Goal: Book appointment/travel/reservation

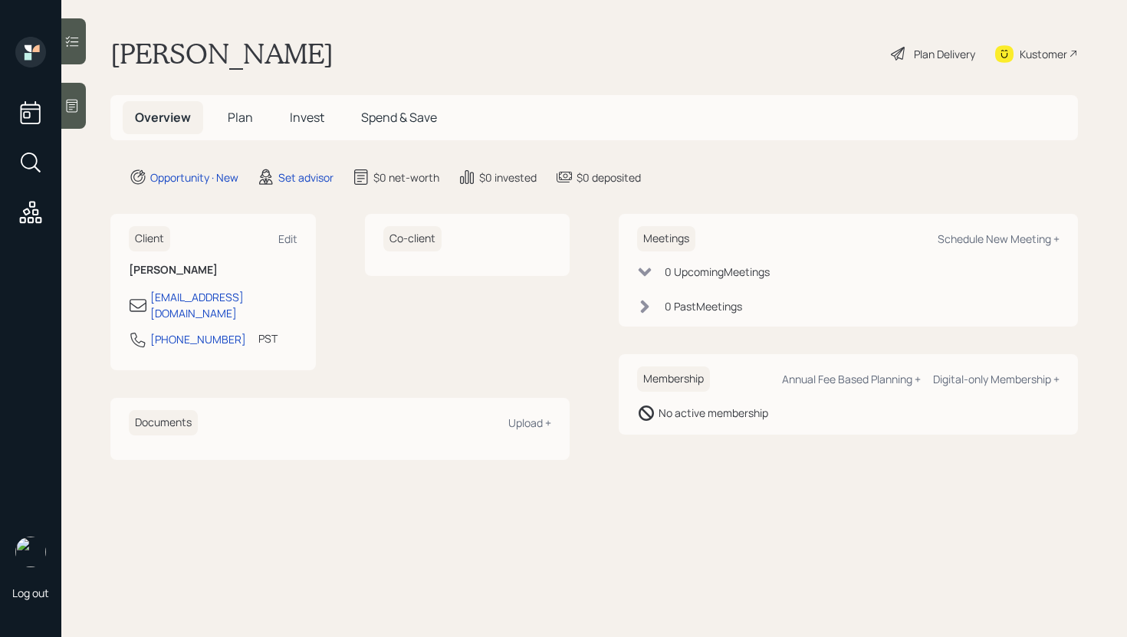
click at [482, 327] on div "Co-client" at bounding box center [467, 292] width 205 height 156
click at [74, 104] on icon at bounding box center [71, 105] width 15 height 15
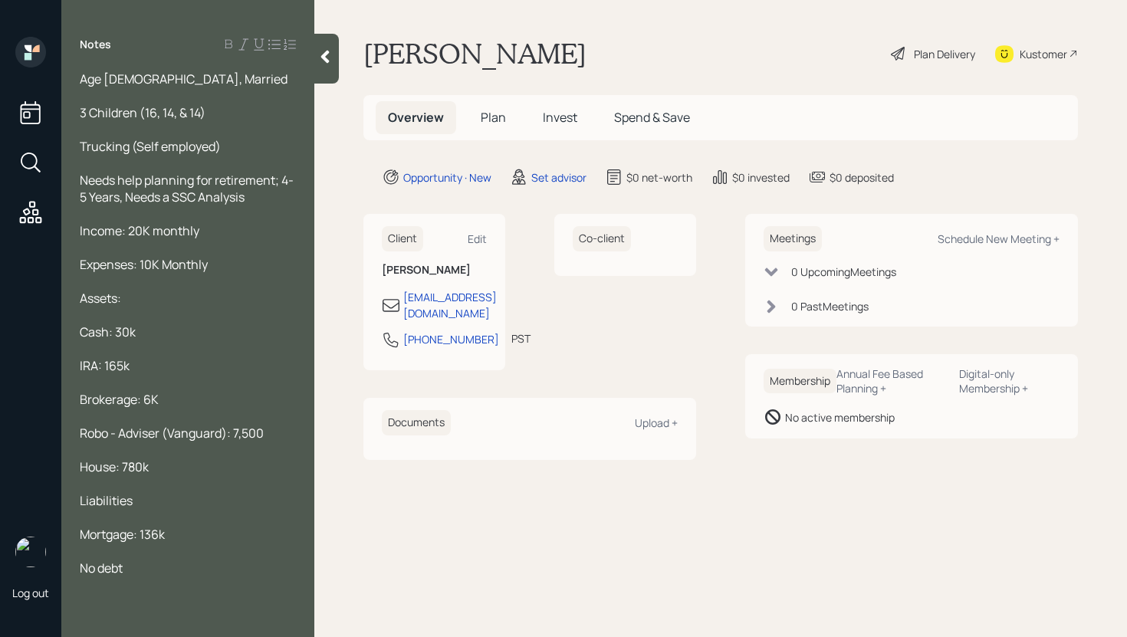
click at [353, 71] on main "[PERSON_NAME] Plan Delivery Kustomer Overview Plan Invest Spend & Save Opportun…" at bounding box center [720, 318] width 813 height 637
click at [330, 68] on div at bounding box center [326, 59] width 25 height 50
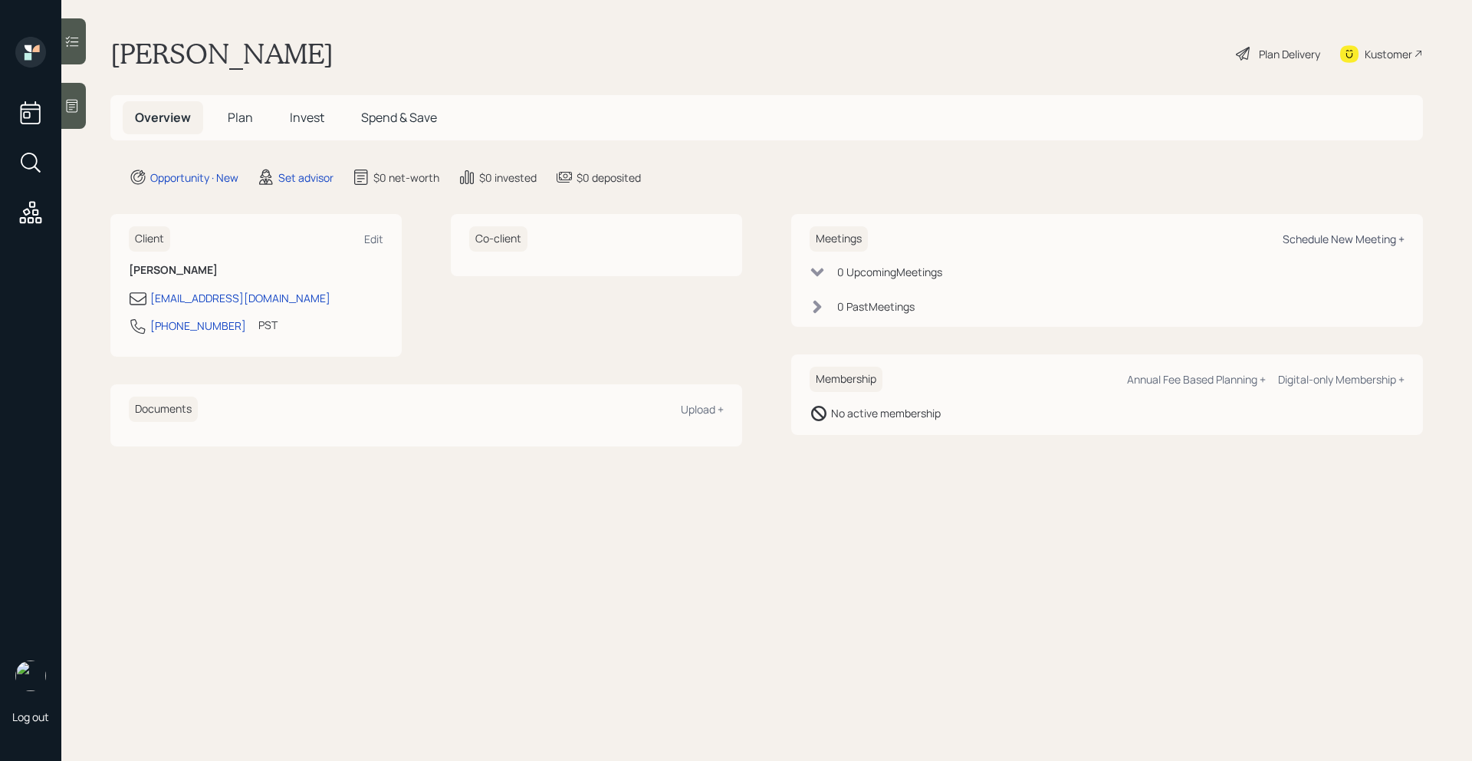
click at [1126, 236] on div "Schedule New Meeting +" at bounding box center [1344, 239] width 122 height 15
select select "round-[PERSON_NAME]"
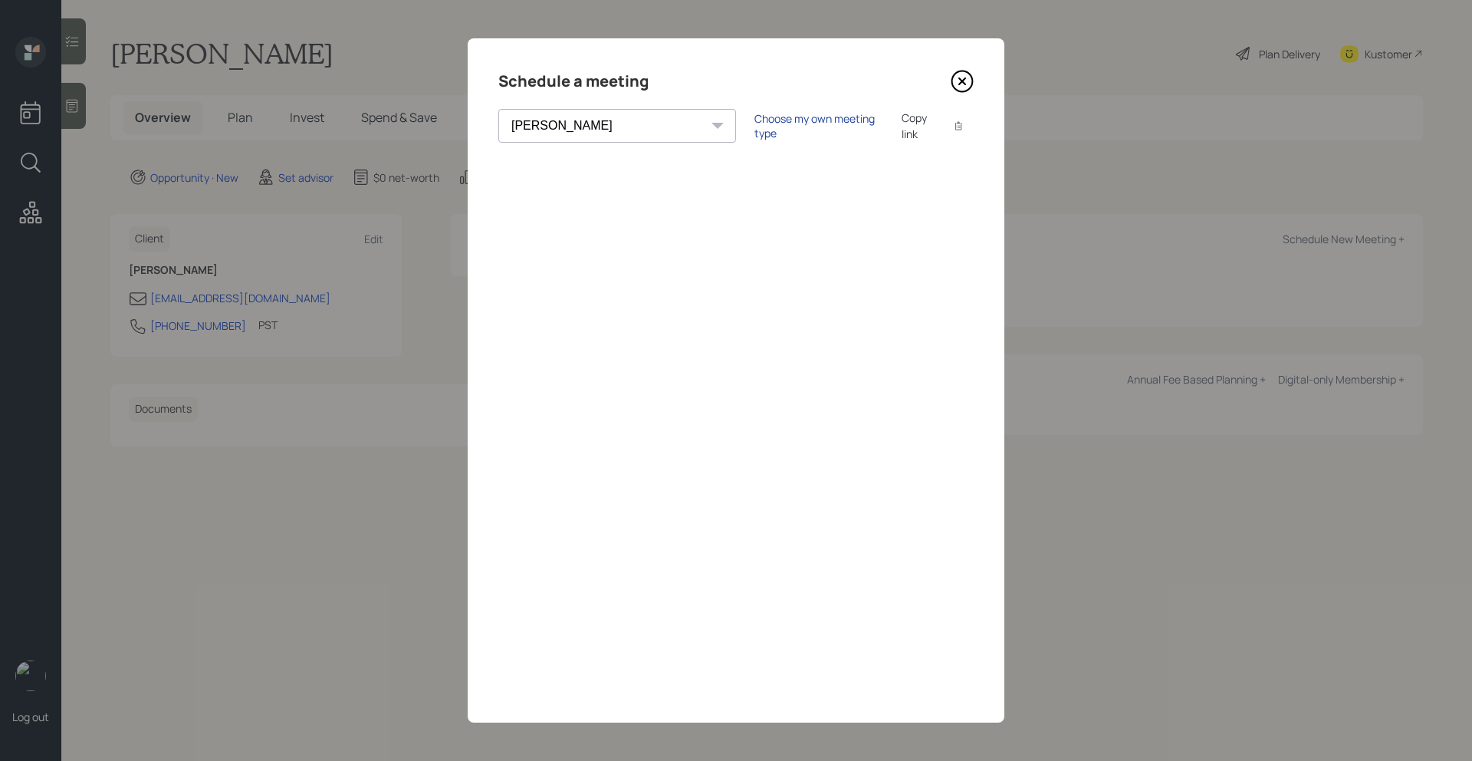
click at [754, 127] on div "Choose my own meeting type" at bounding box center [818, 125] width 129 height 29
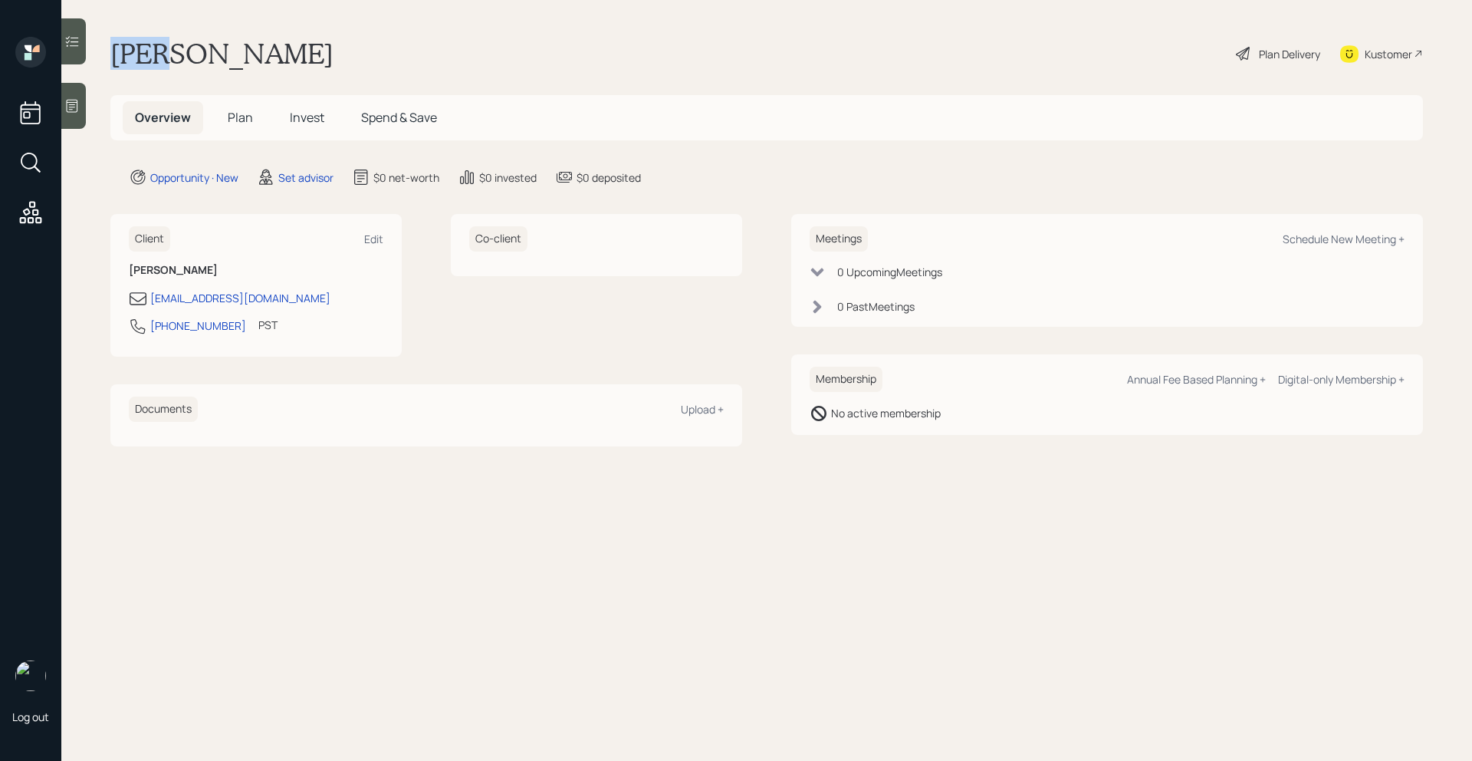
click at [77, 120] on div at bounding box center [73, 106] width 25 height 46
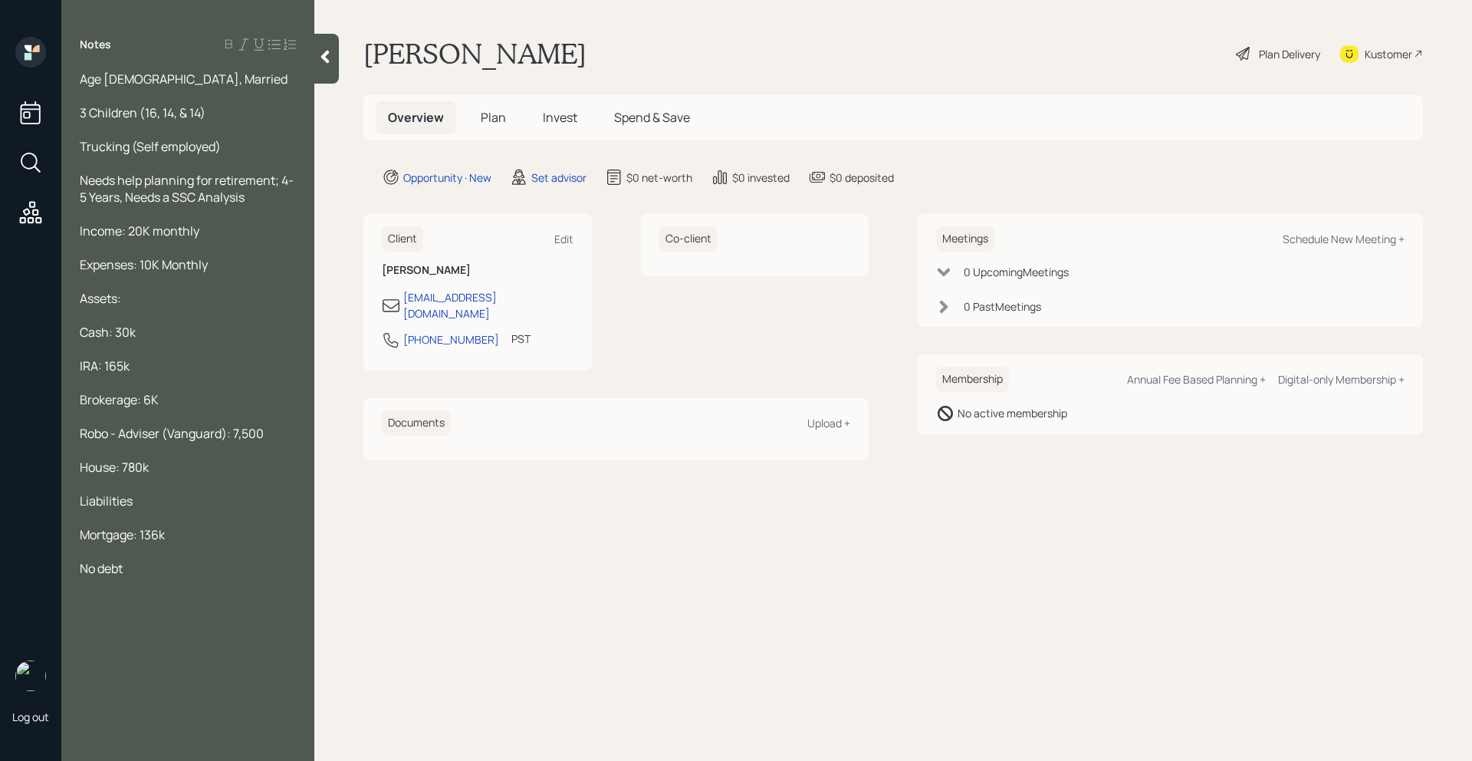
click at [331, 58] on icon at bounding box center [324, 56] width 15 height 15
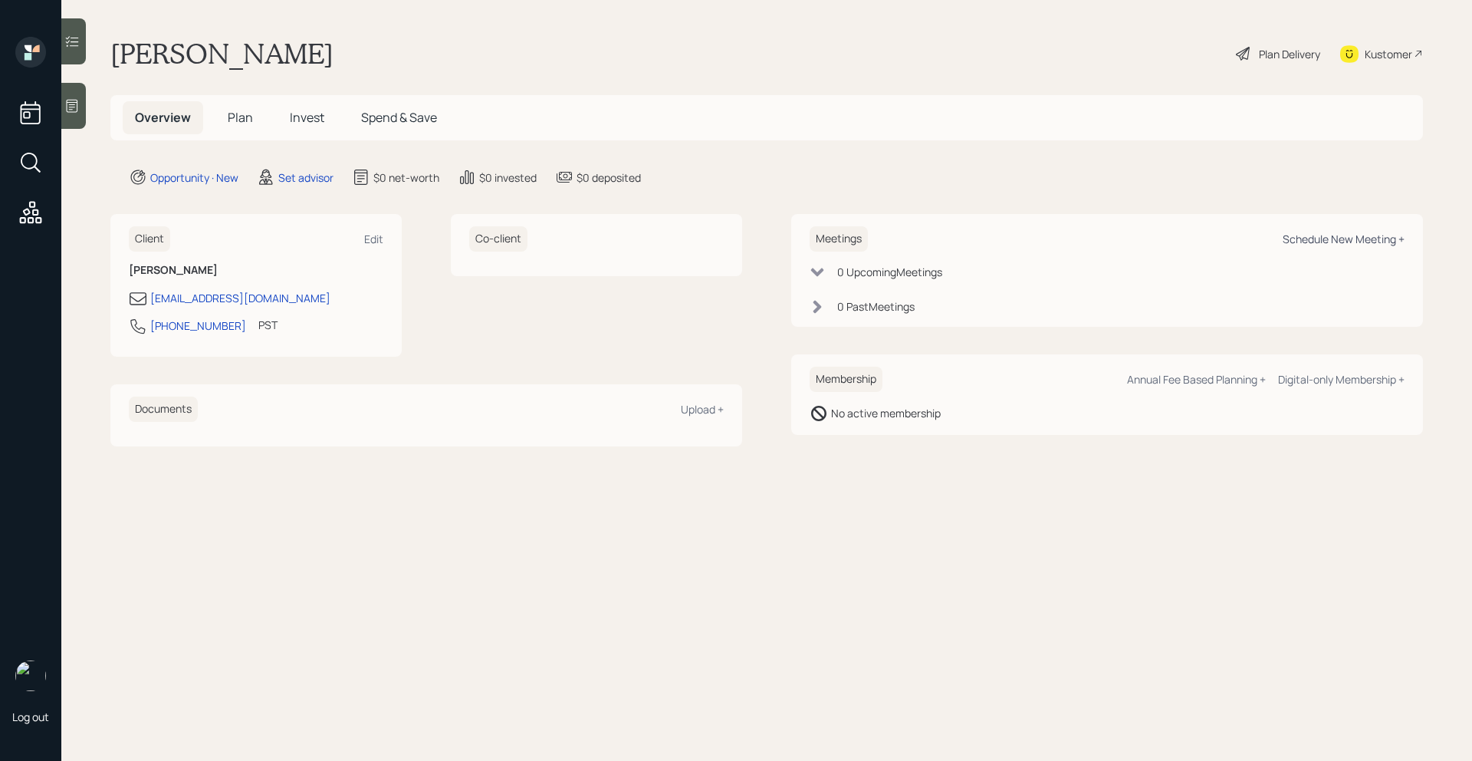
click at [1126, 239] on div "Schedule New Meeting +" at bounding box center [1344, 239] width 122 height 15
select select "round-[PERSON_NAME]"
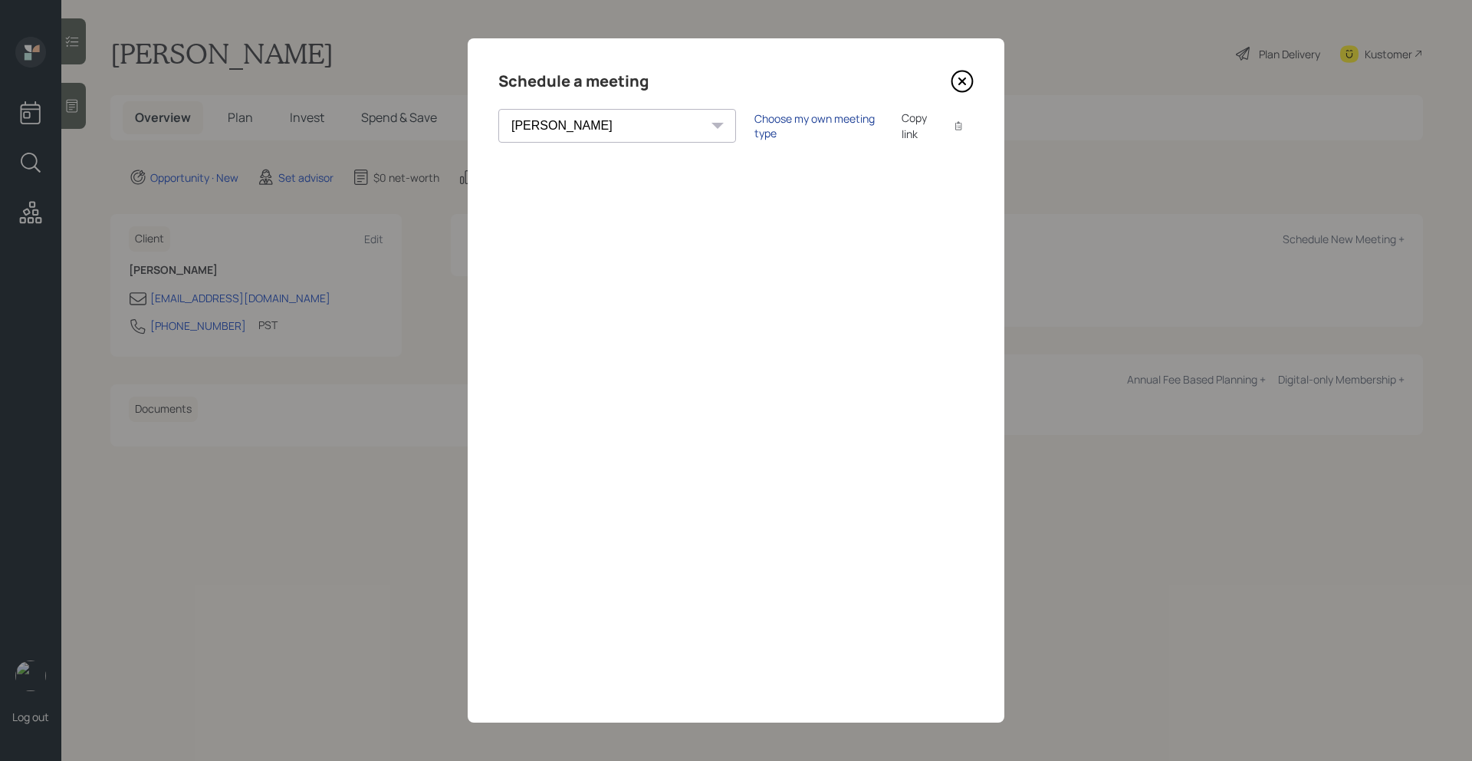
click at [754, 120] on div "Choose my own meeting type" at bounding box center [818, 125] width 129 height 29
click at [962, 87] on icon at bounding box center [962, 81] width 23 height 23
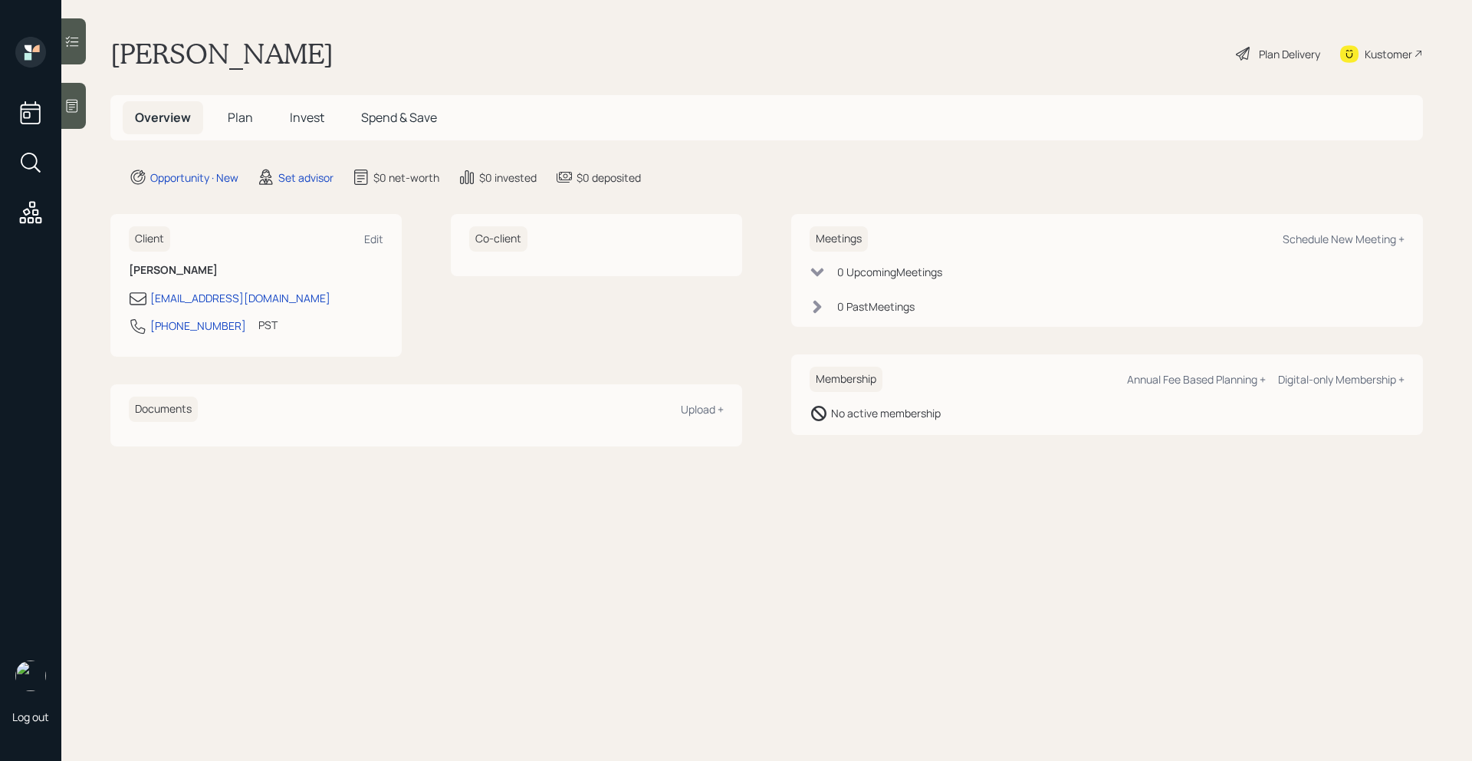
click at [83, 107] on div at bounding box center [73, 106] width 25 height 46
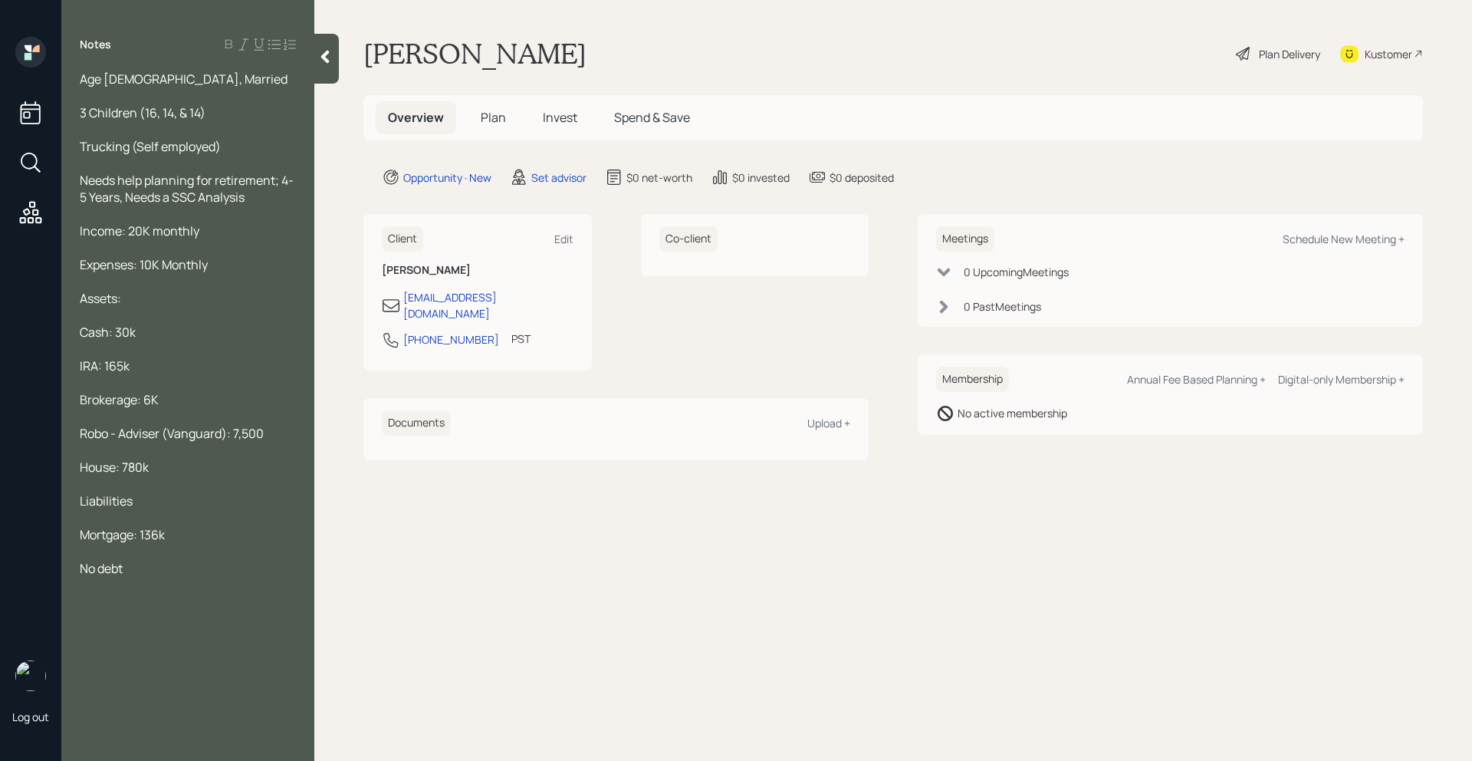
click at [316, 69] on div at bounding box center [326, 59] width 25 height 50
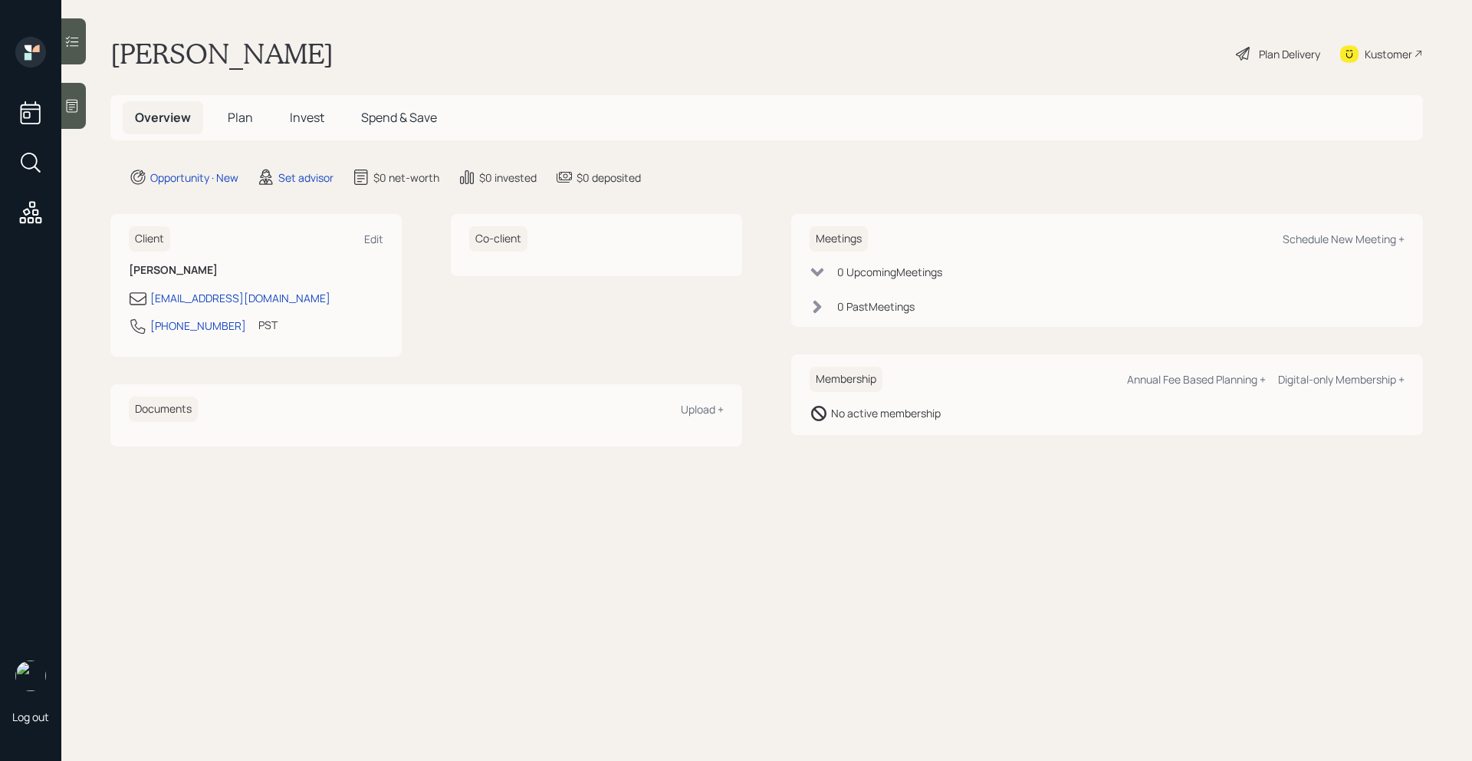
click at [77, 96] on div at bounding box center [73, 106] width 25 height 46
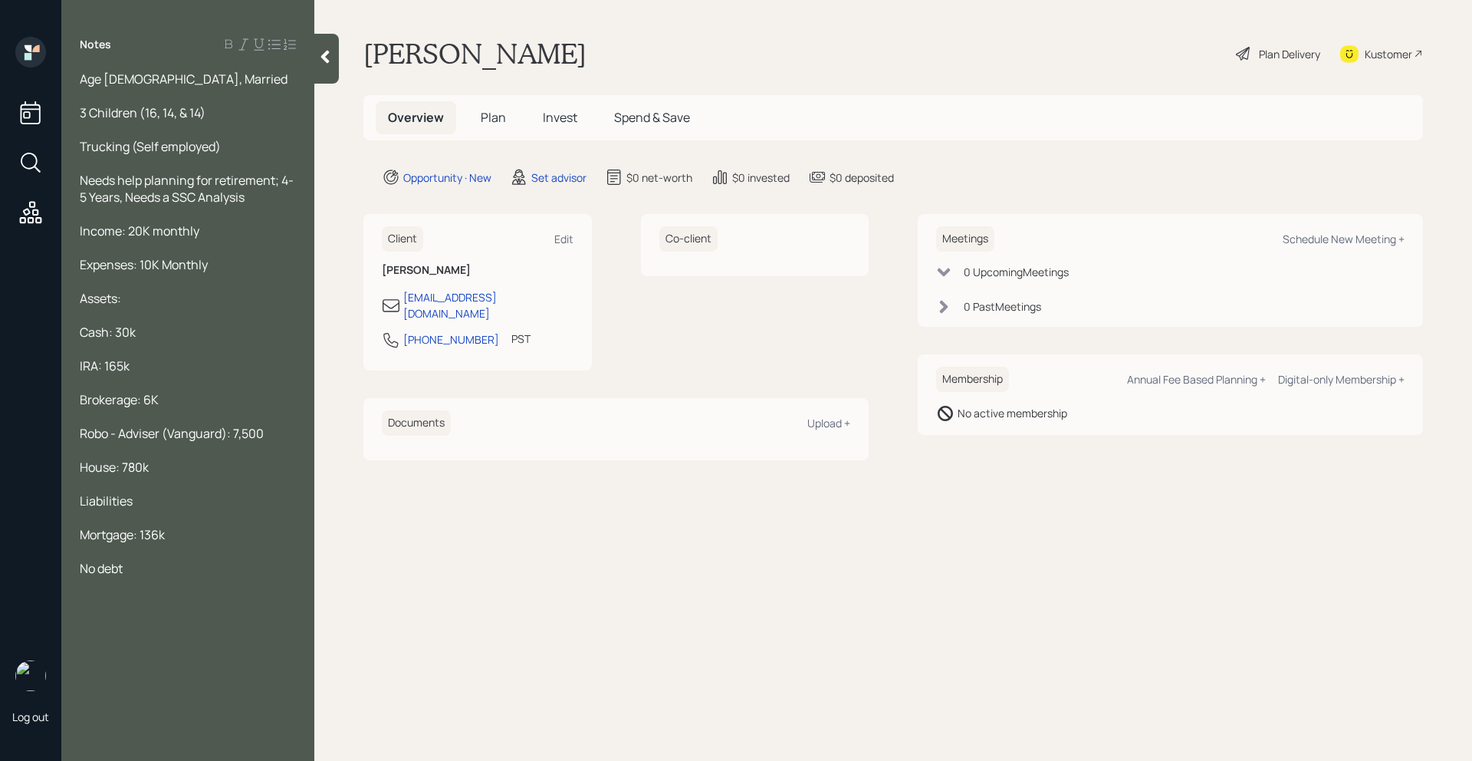
click at [321, 60] on icon at bounding box center [324, 56] width 15 height 15
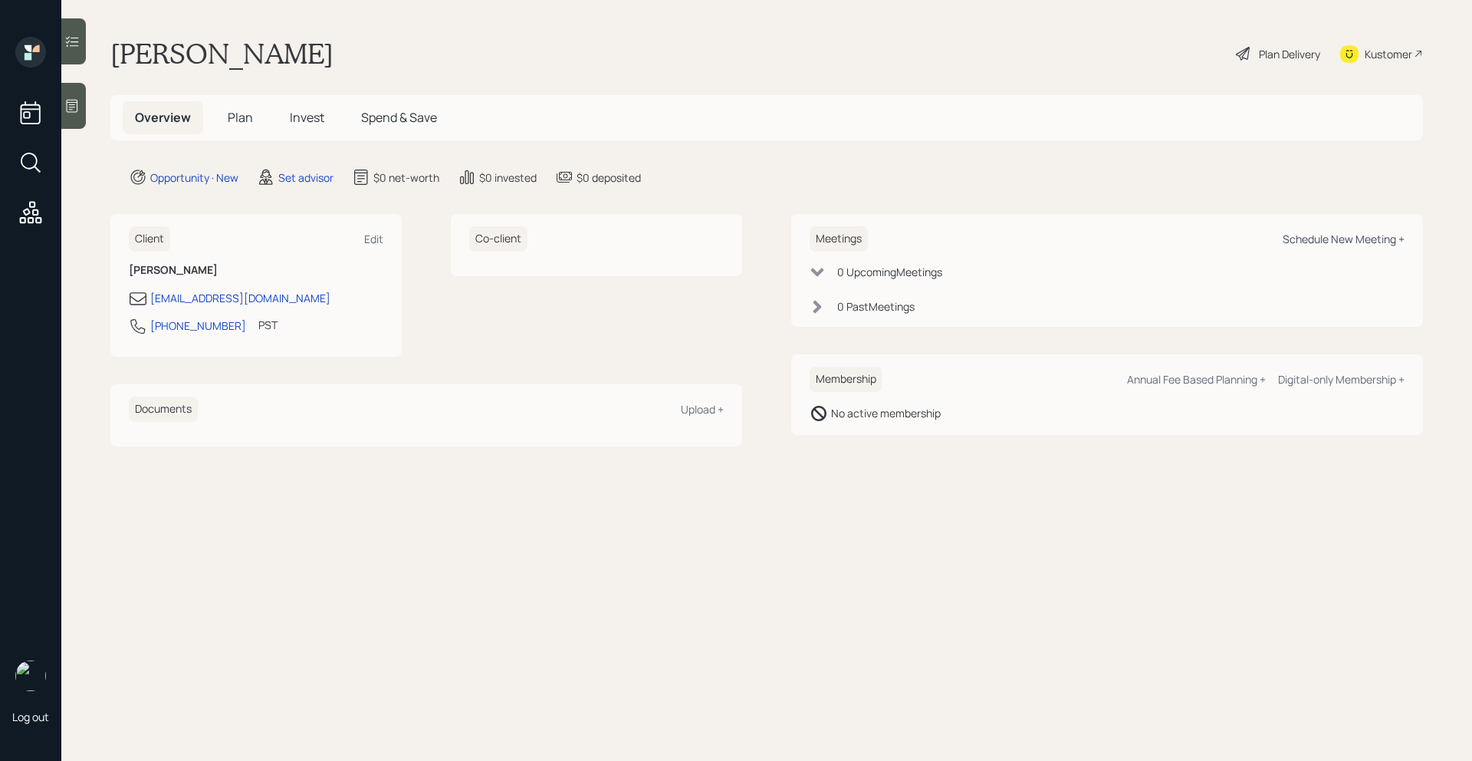
click at [1126, 235] on div "Schedule New Meeting +" at bounding box center [1344, 239] width 122 height 15
select select "round-[PERSON_NAME]"
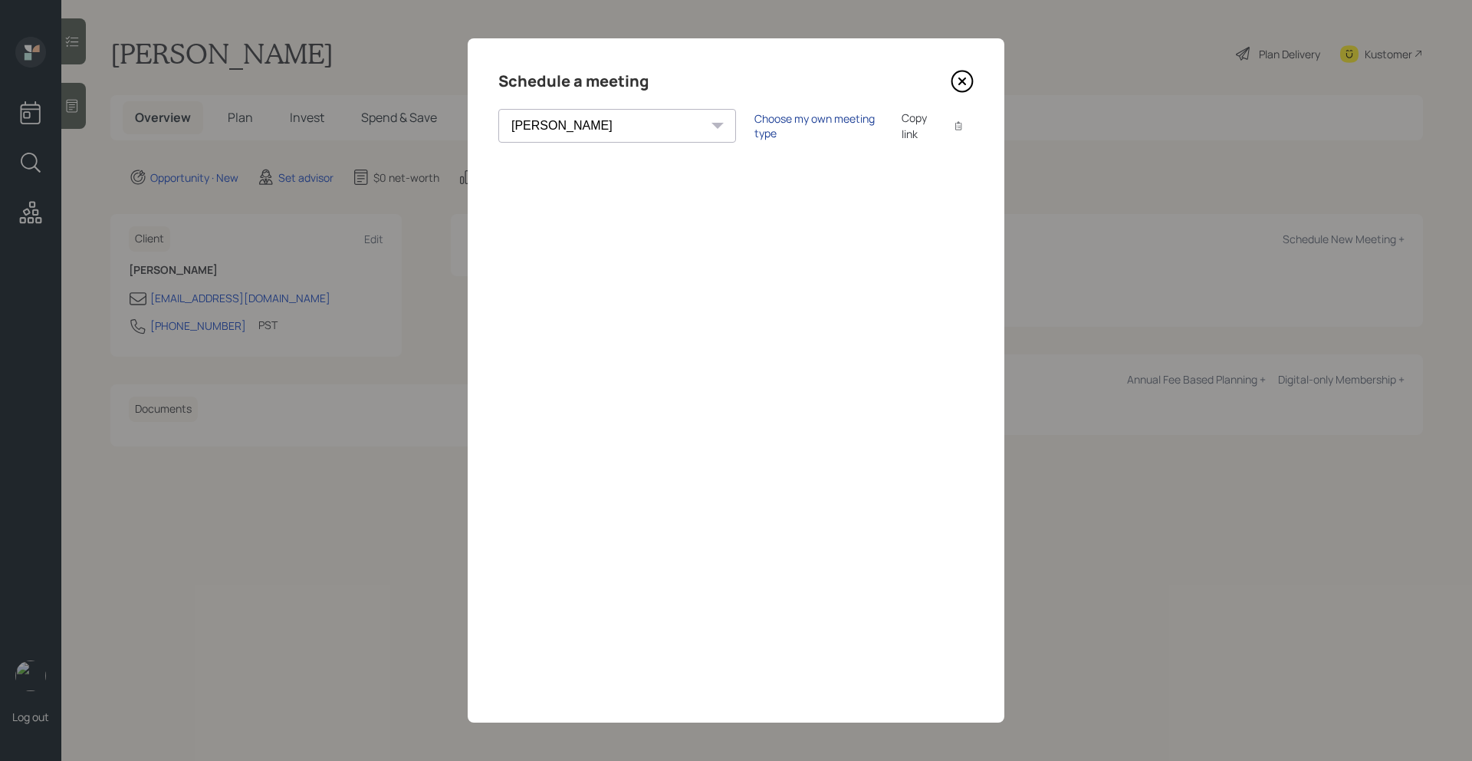
click at [754, 130] on div "Choose my own meeting type" at bounding box center [818, 125] width 129 height 29
click at [967, 75] on icon at bounding box center [962, 81] width 23 height 23
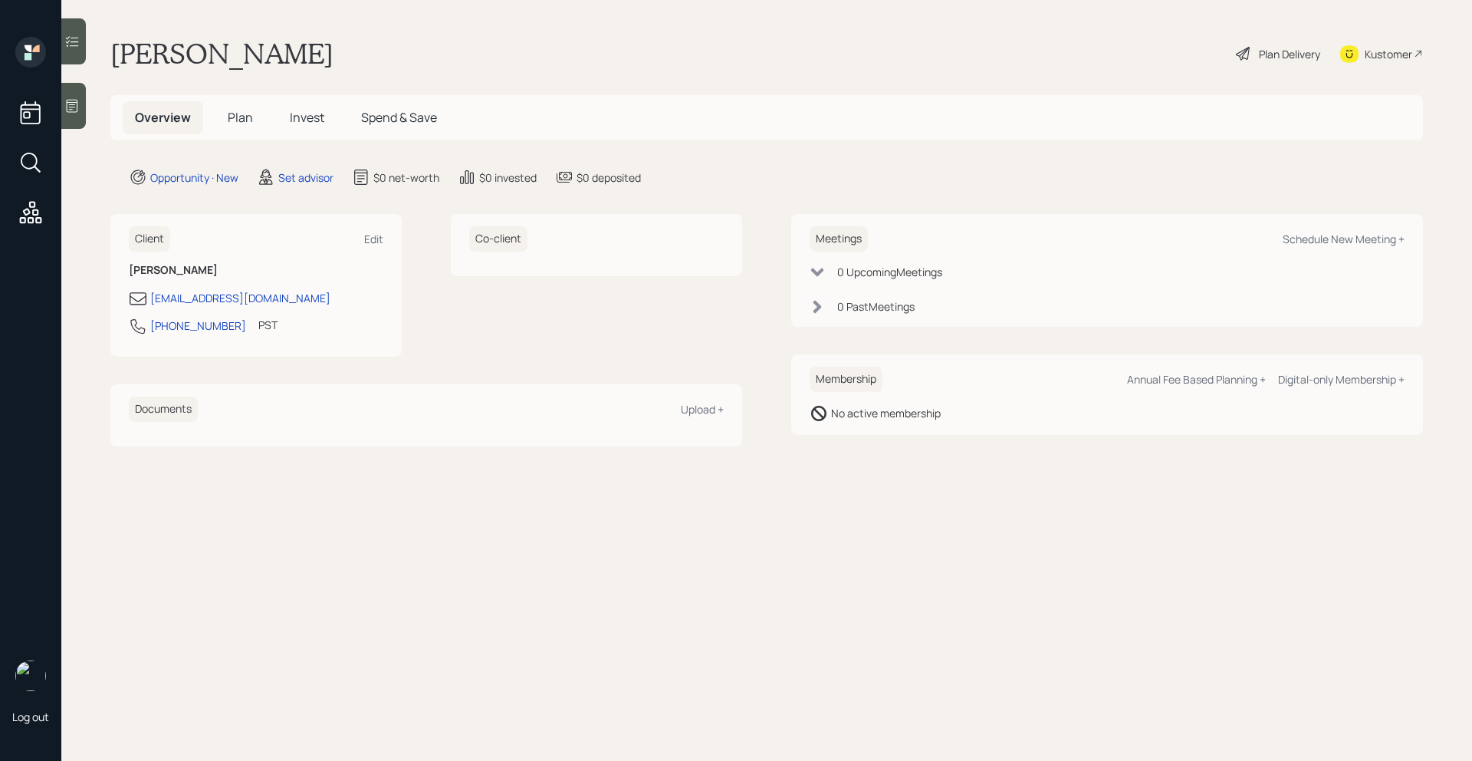
click at [68, 111] on icon at bounding box center [73, 106] width 12 height 13
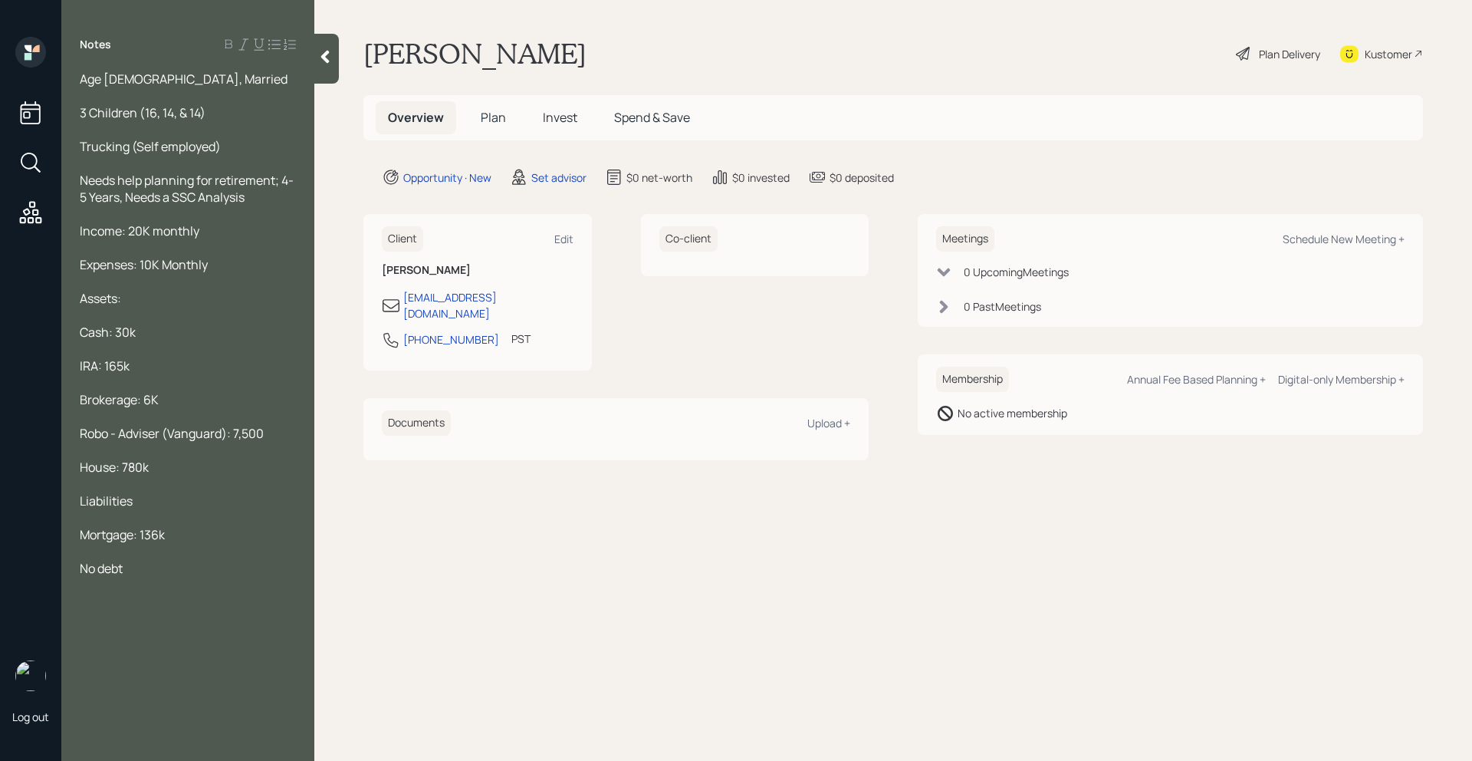
click at [333, 72] on div at bounding box center [326, 59] width 25 height 50
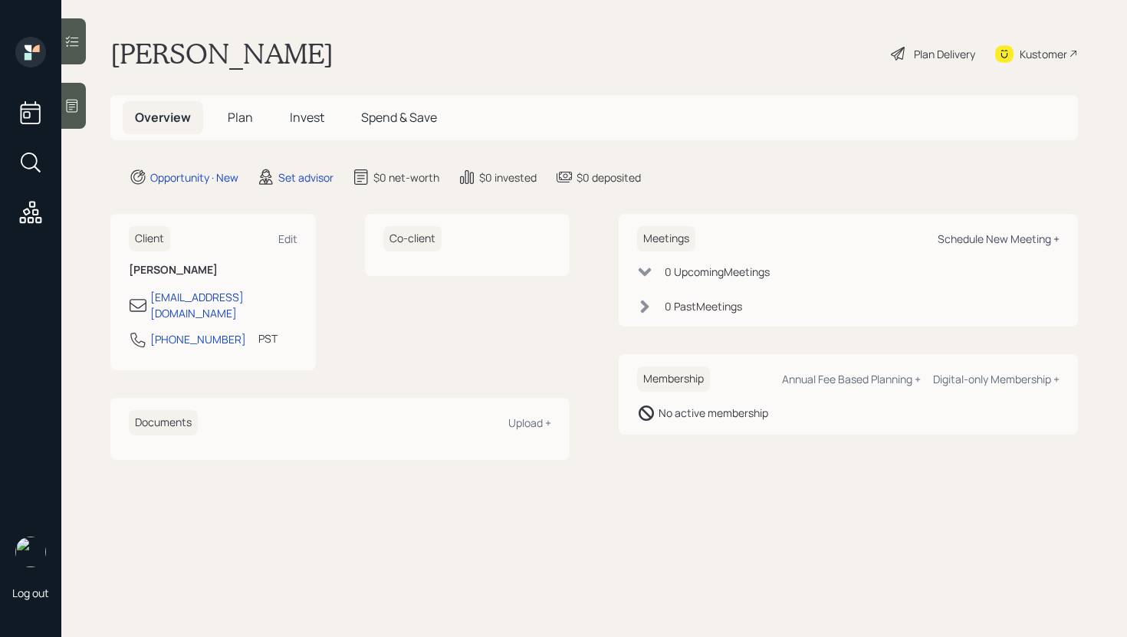
click at [942, 233] on div "Schedule New Meeting +" at bounding box center [999, 239] width 122 height 15
select select "round-[PERSON_NAME]"
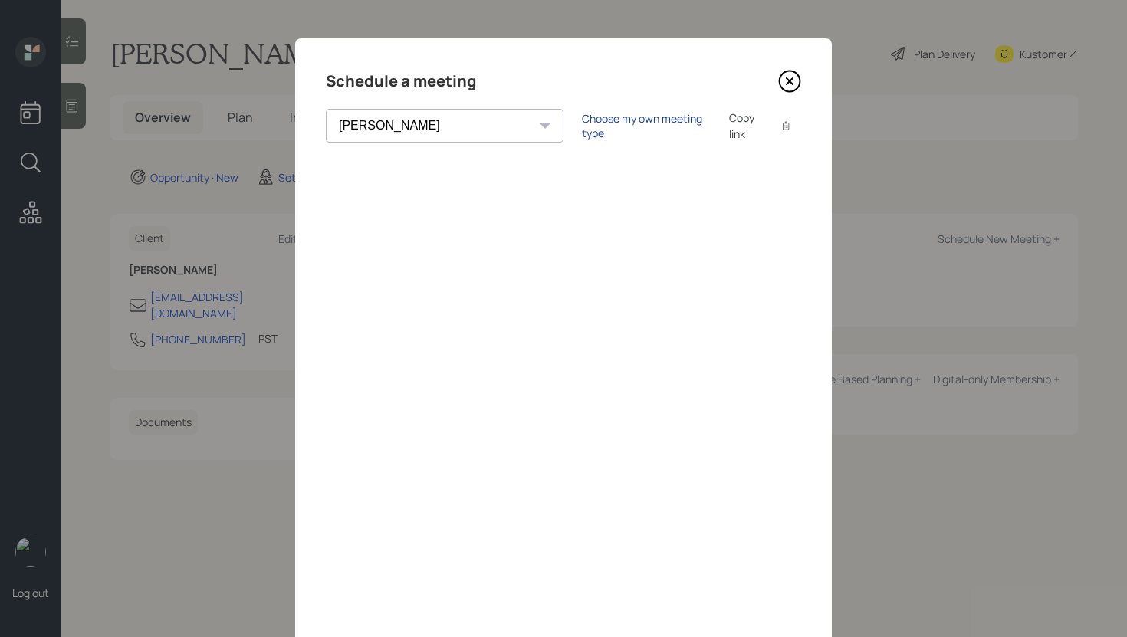
click at [582, 124] on div "Choose my own meeting type" at bounding box center [646, 125] width 129 height 29
click at [789, 81] on icon at bounding box center [790, 81] width 6 height 6
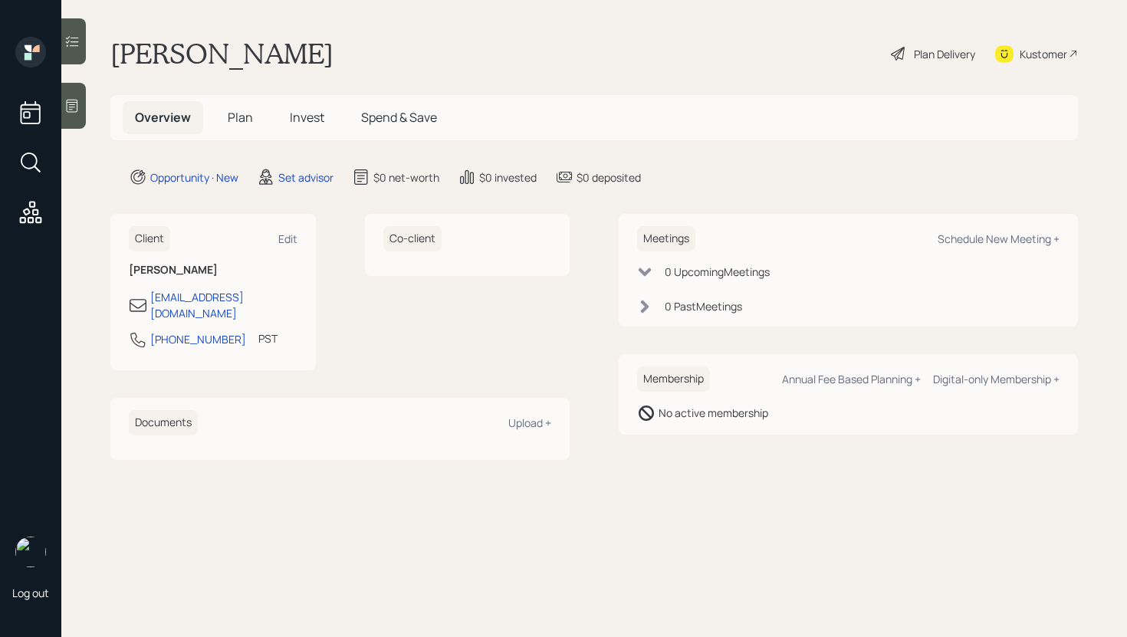
click at [1022, 59] on div "Kustomer" at bounding box center [1044, 54] width 48 height 16
